Goal: Task Accomplishment & Management: Use online tool/utility

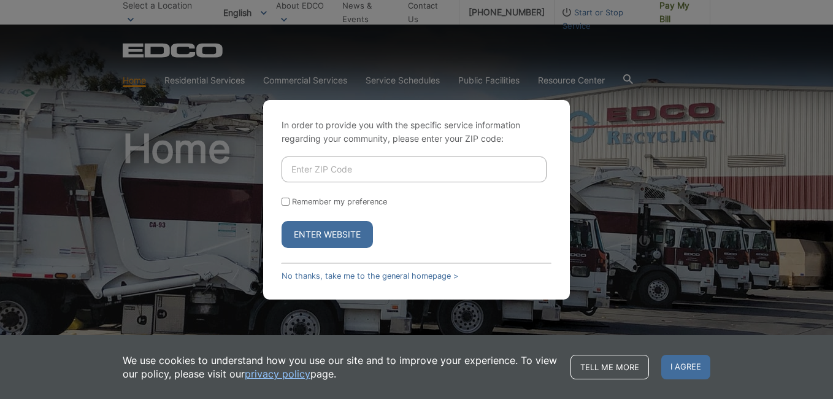
click at [317, 172] on input "Enter ZIP Code" at bounding box center [414, 169] width 265 height 26
type input "92020"
click at [285, 202] on input "Remember my preference" at bounding box center [286, 202] width 8 height 8
checkbox input "true"
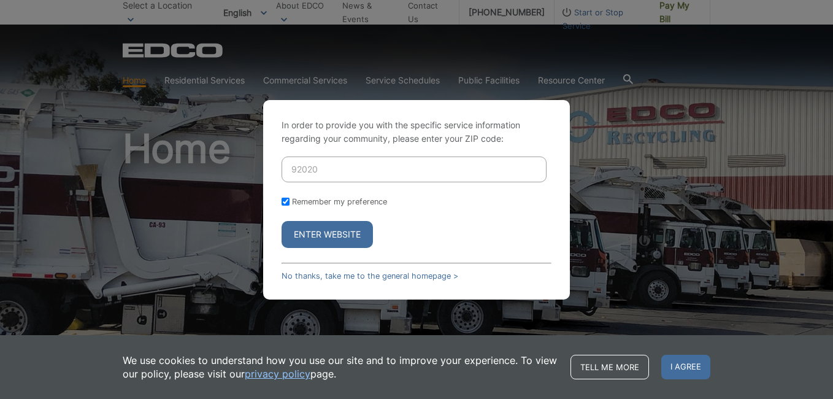
click at [327, 244] on button "Enter Website" at bounding box center [327, 234] width 91 height 27
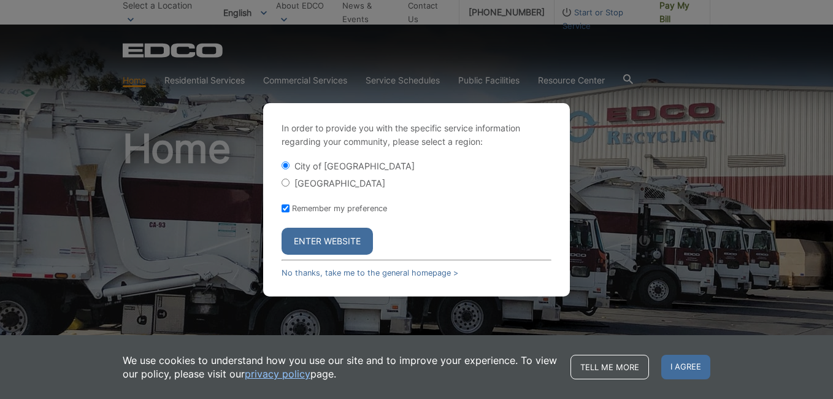
click at [336, 240] on button "Enter Website" at bounding box center [327, 241] width 91 height 27
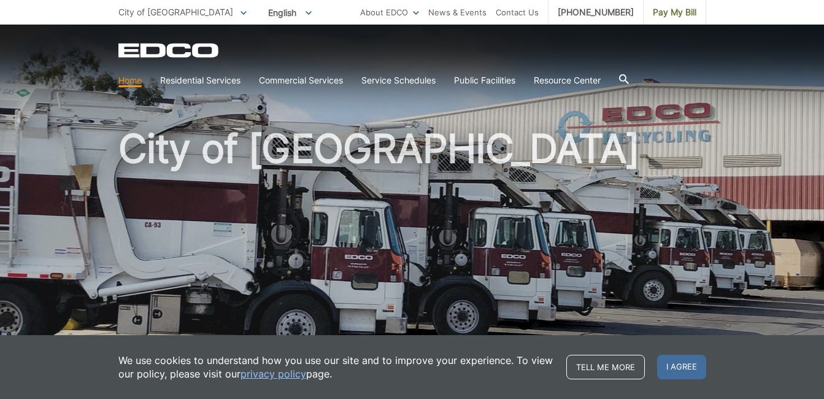
click at [428, 240] on h1 "City of [GEOGRAPHIC_DATA]" at bounding box center [412, 263] width 588 height 269
click at [685, 367] on span "I agree" at bounding box center [681, 367] width 49 height 25
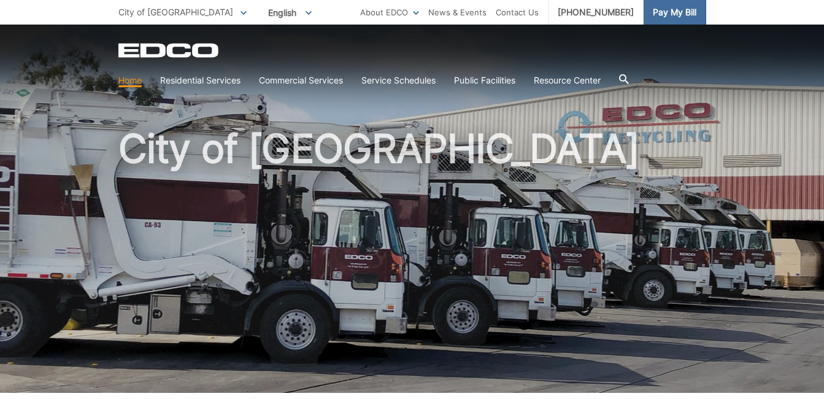
click at [674, 7] on span "Pay My Bill" at bounding box center [675, 12] width 44 height 13
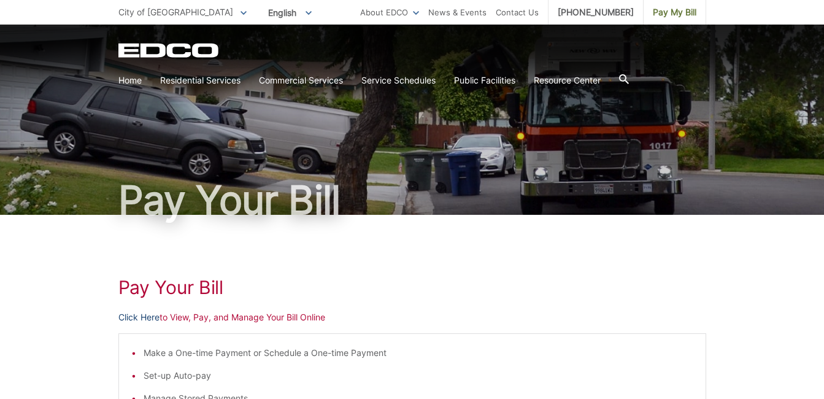
drag, startPoint x: 139, startPoint y: 314, endPoint x: 146, endPoint y: 318, distance: 7.7
click at [146, 318] on link "Click Here" at bounding box center [138, 316] width 41 height 13
